Goal: Communication & Community: Answer question/provide support

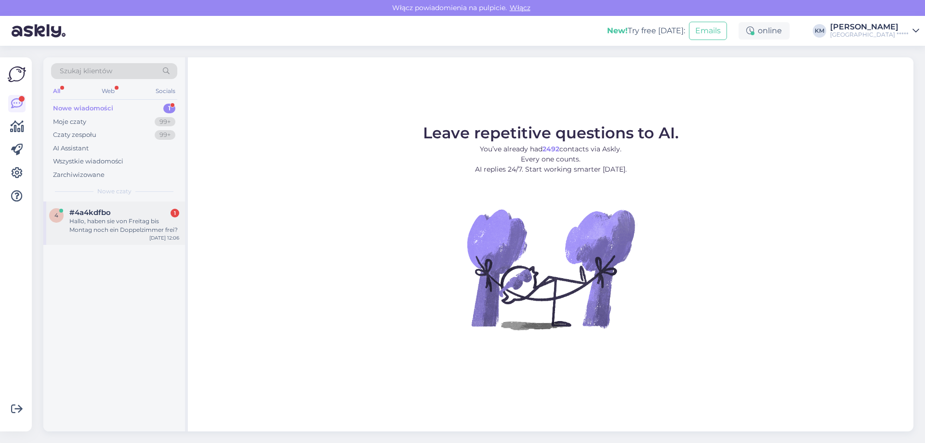
click at [120, 223] on div "Hallo, haben sie von Freitag bis Montag noch ein Doppelzimmer frei?" at bounding box center [124, 225] width 110 height 17
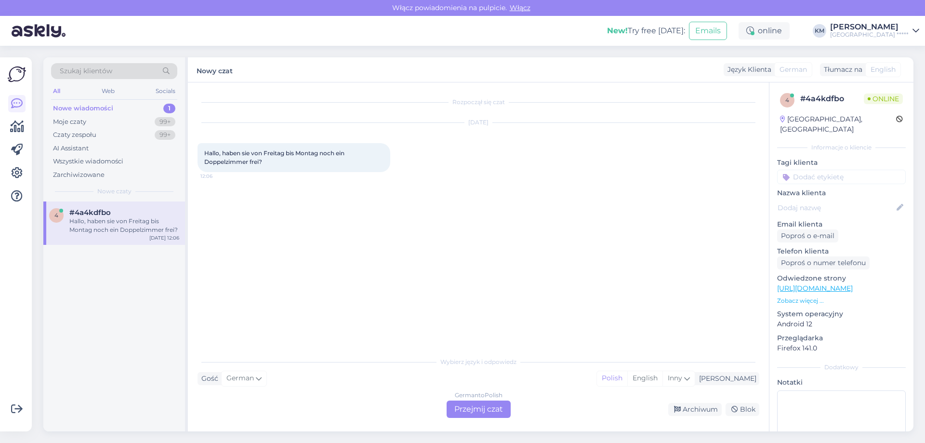
click at [480, 413] on div "German to Polish Przejmij czat" at bounding box center [478, 408] width 64 height 17
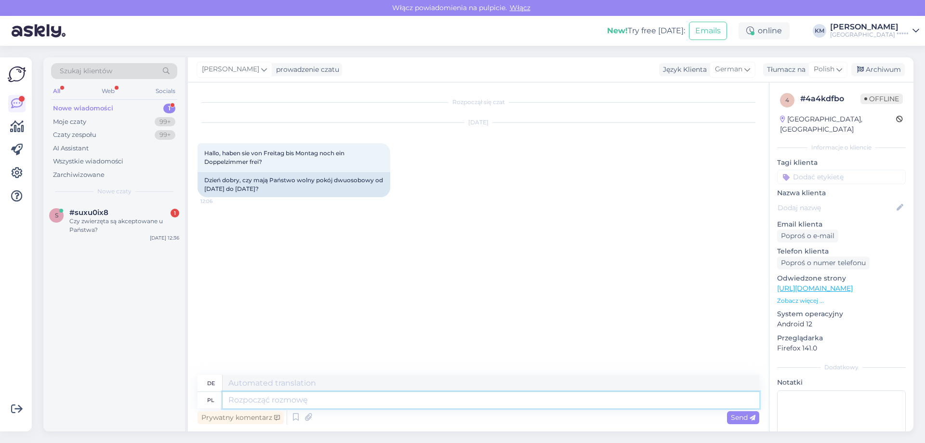
click at [269, 395] on textarea at bounding box center [491, 400] width 537 height 16
type textarea "Dzień d"
type textarea "Tag"
type textarea "Dzień dobry, dziękuję z"
type textarea "Guten Morgen, Danke"
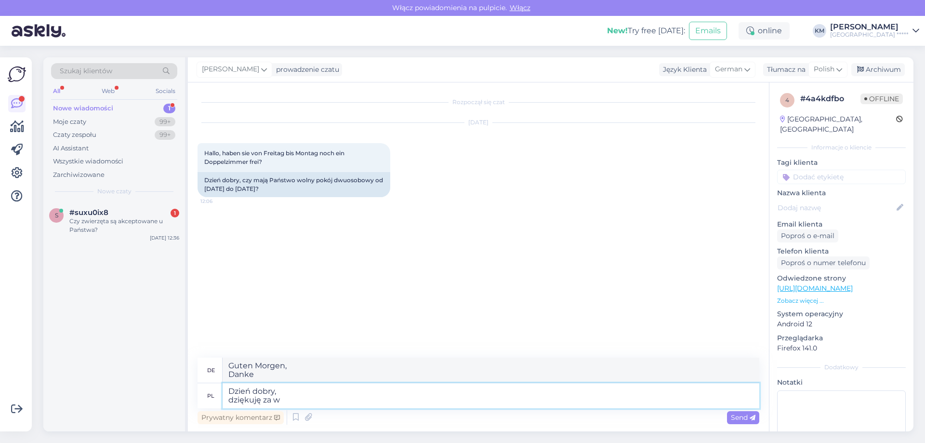
type textarea "Dzień dobry, dziękuję za wi"
type textarea "Guten Morgen, Danke für"
type textarea "Dzień dobry, dziękuję za wiadomość."
type textarea "Guten Morgen, danke für deine Nachricht"
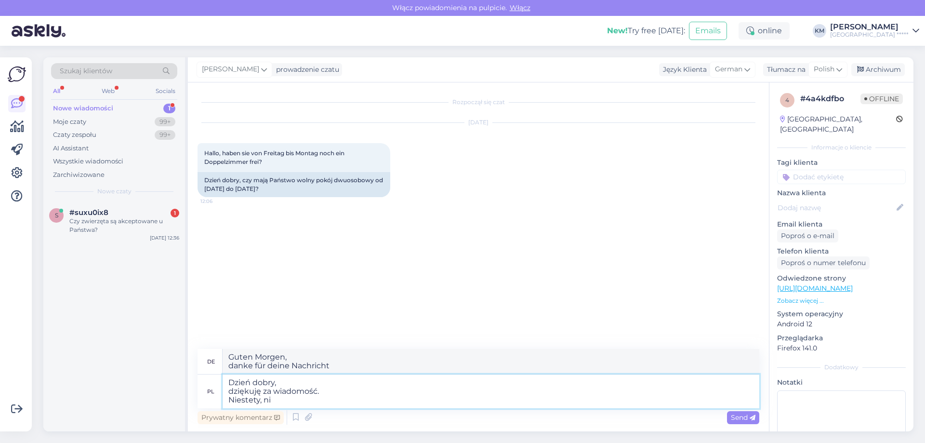
type textarea "Dzień dobry, dziękuję za wiadomość. Niestety, nie"
type textarea "Guten Morgen, Vielen Dank für Ihre Nachricht. Leider"
type textarea "Dzień dobry, dziękuję za wiadomość. Niestety, nie pos"
type textarea "Guten Morgen, Vielen Dank für Ihre Nachricht. Leider nein"
type textarea "Dzień dobry, dziękuję za wiadomość. Niestety, nie posiadamy wol"
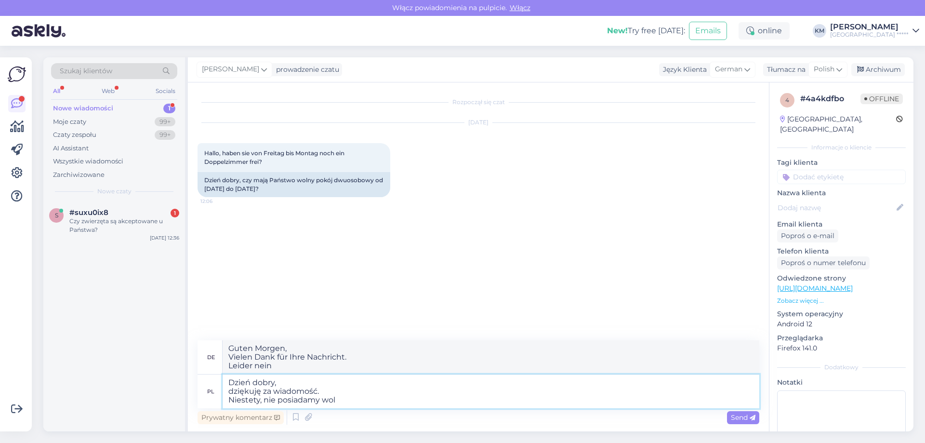
type textarea "Guten Morgen, Vielen Dank für Ihre Nachricht. Leider haben wir nicht"
type textarea "Dzień dobry, dziękuję za wiadomość. Niestety, nie posiadamy wolnych p"
type textarea "Guten Morgen, Vielen Dank für Ihre Nachricht. Leider haben wir keine Verfügbark…"
type textarea "Dzień dobry, dziękuję za wiadomość. Niestety, nie posiadamy wolnych pokoi w"
type textarea "Guten Morgen, Vielen Dank für Ihre Nachricht. Leider haben wir keine Zimmer meh…"
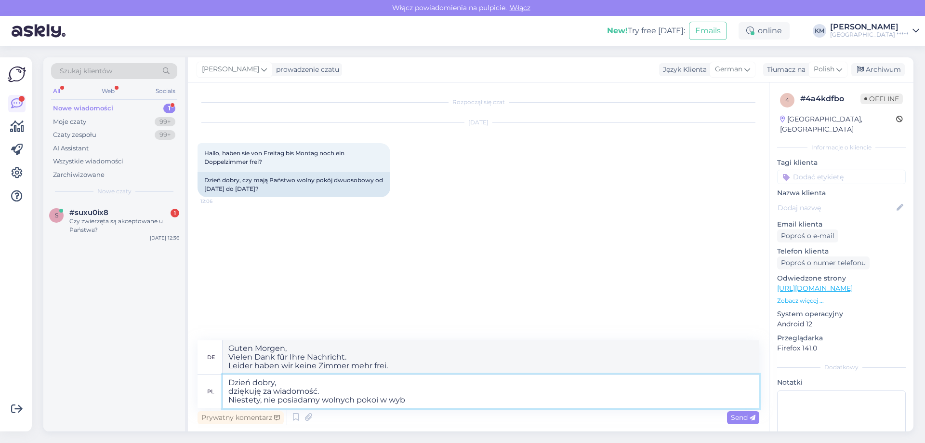
type textarea "Dzień dobry, dziękuję za wiadomość. Niestety, nie posiadamy wolnych pokoi w wybr"
type textarea "Guten Morgen, Vielen Dank für Ihre Nachricht. Leider haben wir keine Zimmer fre…"
type textarea "Dzień dobry, dziękuję za wiadomość. Niestety, nie posiadamy wolnych pokoi w wyb…"
type textarea "Guten Morgen, Vielen Dank für Ihre Nachricht. Leider haben wir in der ausgewähl…"
type textarea "Dzień dobry, dziękuję za wiadomość. Niestety, nie posiadamy wolnych pokoi w wyb…"
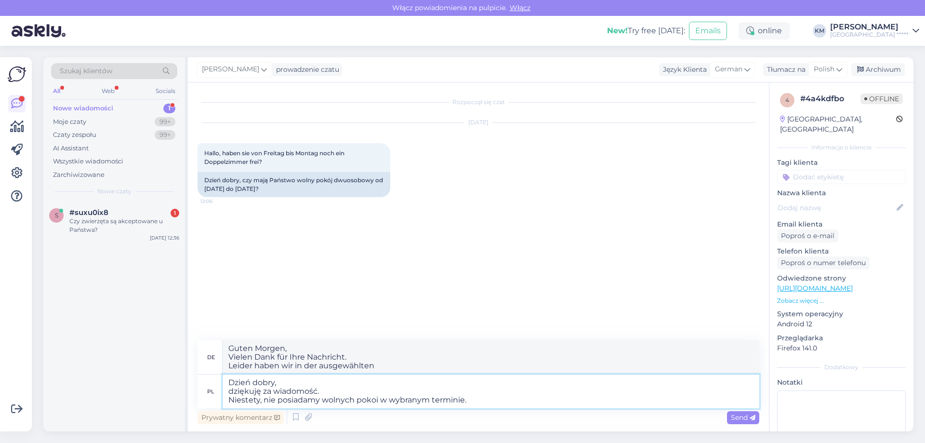
type textarea "Guten Morgen, vielen Dank für Ihre Nachricht. Leider haben wir für den gewählte…"
type textarea "Dzień dobry, dziękuję za wiadomość. Niestety, nie posiadamy wolnych pokoi w wyb…"
click at [273, 346] on textarea "Guten Morgen, vielen Dank für Ihre Nachricht. Leider haben wir für den gewählte…" at bounding box center [491, 357] width 537 height 34
drag, startPoint x: 512, startPoint y: 368, endPoint x: 67, endPoint y: 302, distance: 449.8
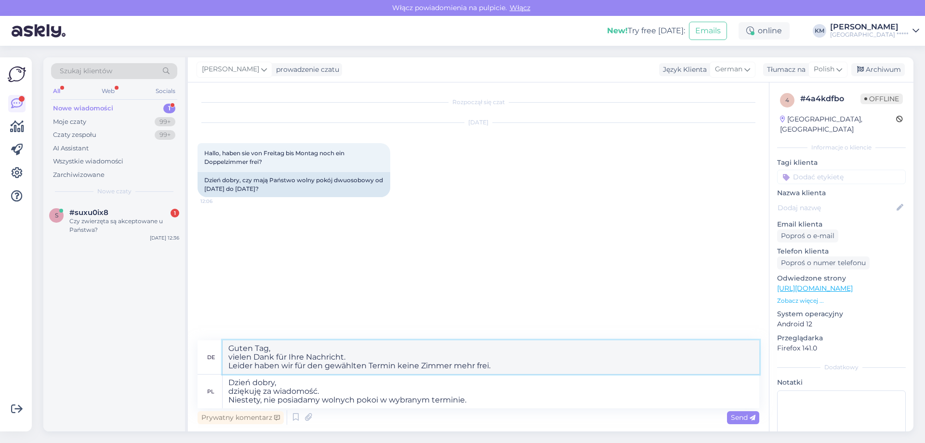
click at [67, 302] on div "Szukaj klientów All Web Socials Nowe wiadomości 1 Moje czaty 99+ Czaty zespołu …" at bounding box center [478, 244] width 870 height 374
type textarea "Guten Tag, vielen Dank für Ihre Nachricht. Leider haben wir für den gewählten T…"
click at [737, 417] on span "Send" at bounding box center [743, 417] width 25 height 9
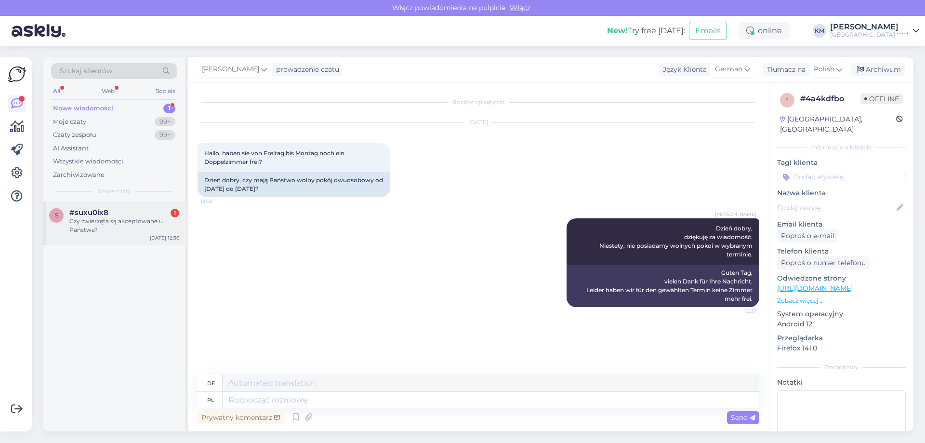
click at [85, 216] on span "#suxu0ix8" at bounding box center [88, 212] width 39 height 9
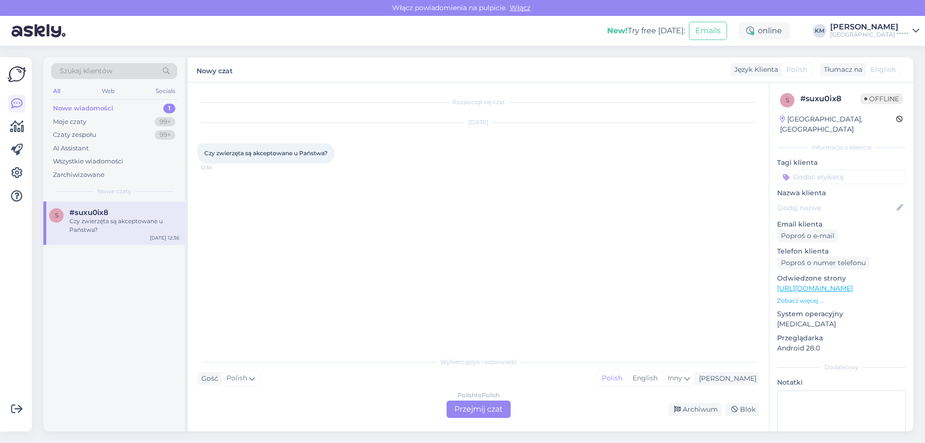
click at [468, 415] on div "Polish to Polish Przejmij czat" at bounding box center [478, 408] width 64 height 17
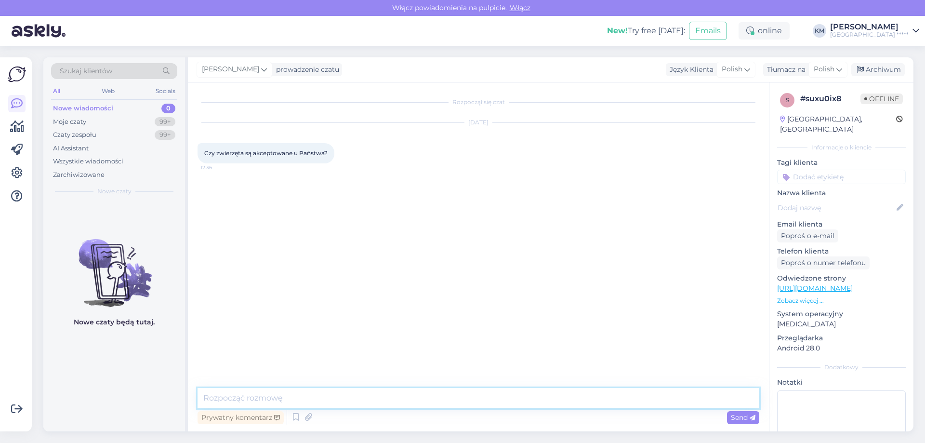
click at [256, 395] on textarea at bounding box center [478, 398] width 562 height 20
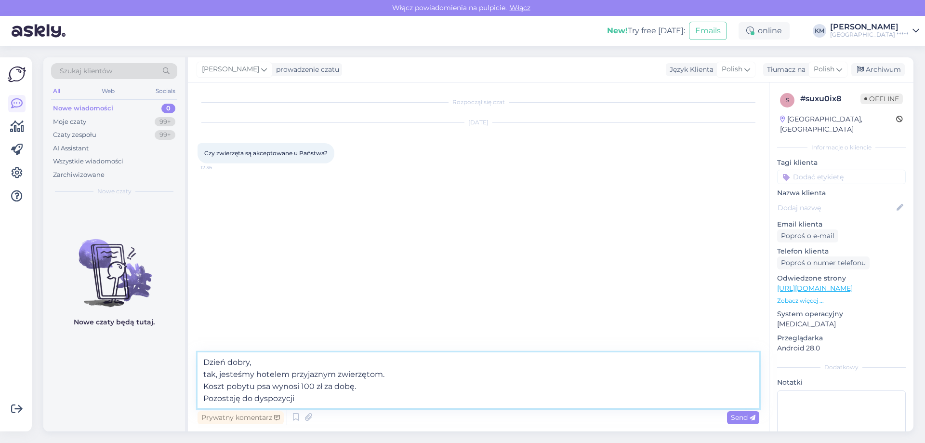
type textarea "Dzień dobry, tak, jesteśmy hotelem przyjaznym zwierzętom. Koszt pobytu psa wyno…"
